Goal: Transaction & Acquisition: Purchase product/service

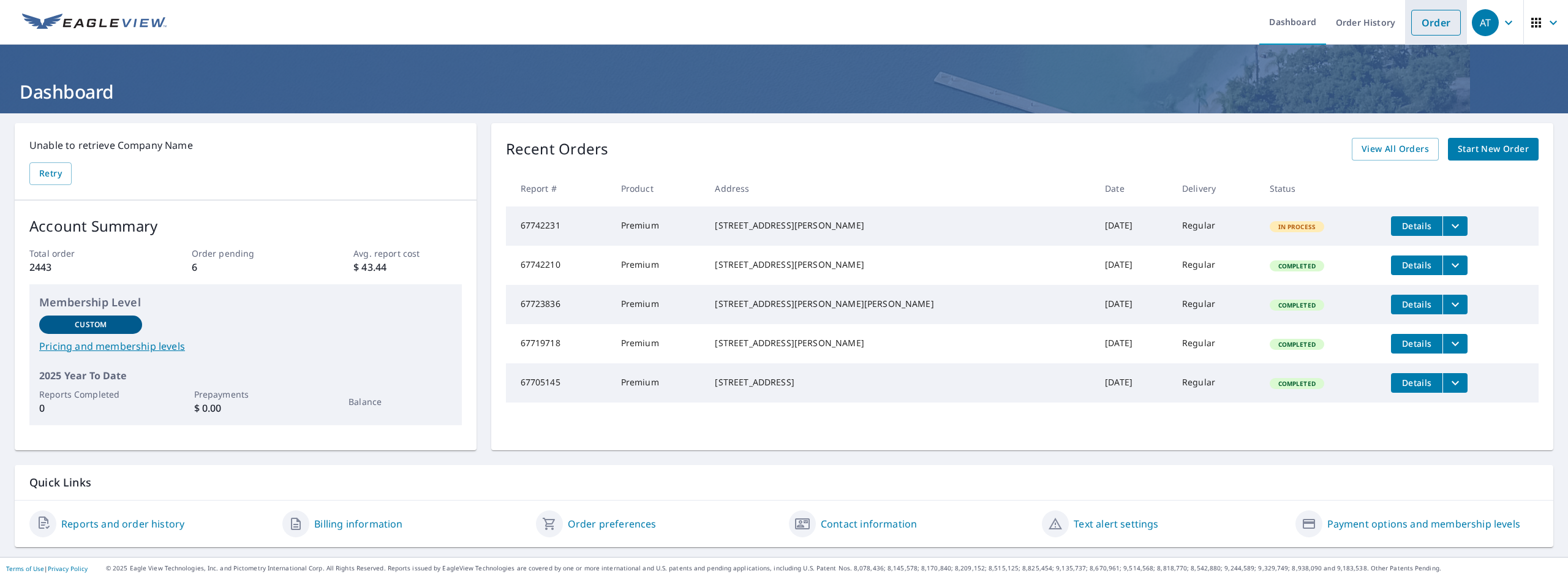
click at [1434, 28] on link "Order" at bounding box center [1437, 22] width 50 height 26
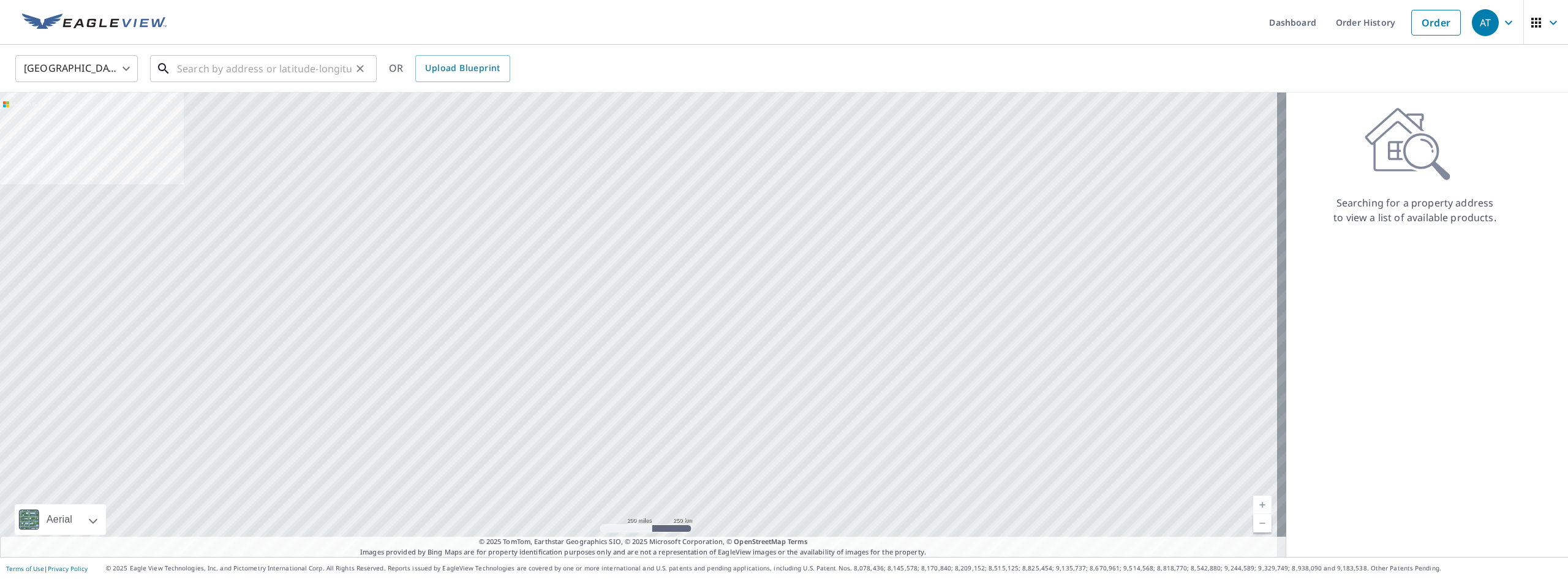
click at [221, 57] on input "text" at bounding box center [264, 69] width 174 height 34
paste input "[STREET_ADDRESS]"
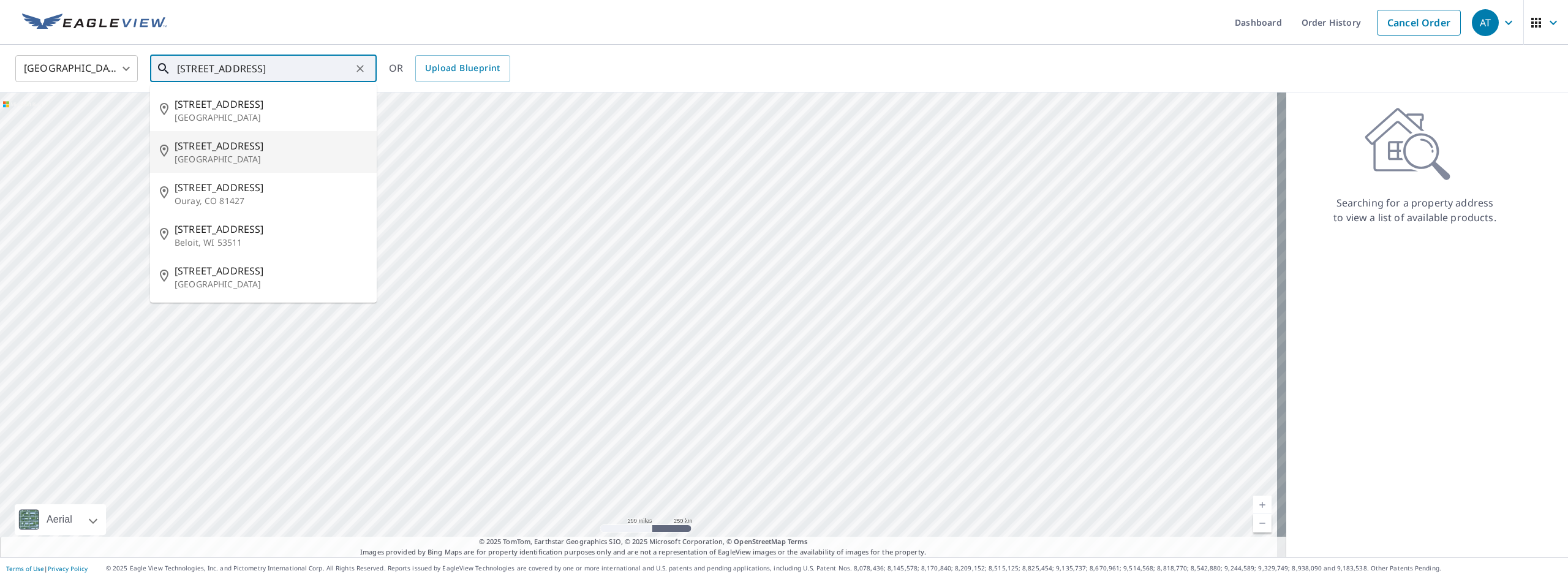
click at [239, 147] on span "[STREET_ADDRESS]" at bounding box center [270, 146] width 192 height 14
type input "[STREET_ADDRESS]"
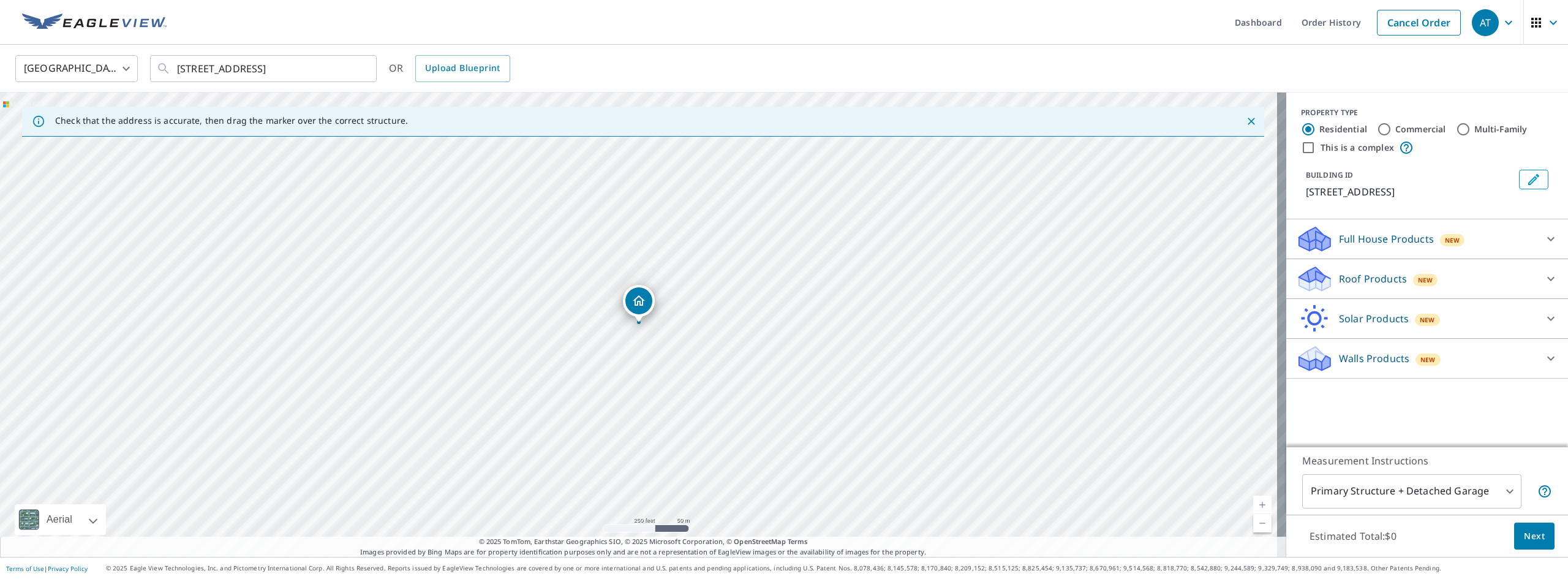
click at [1410, 495] on body "AT AT Dashboard Order History Cancel Order AT [GEOGRAPHIC_DATA] [GEOGRAPHIC_DAT…" at bounding box center [784, 290] width 1568 height 579
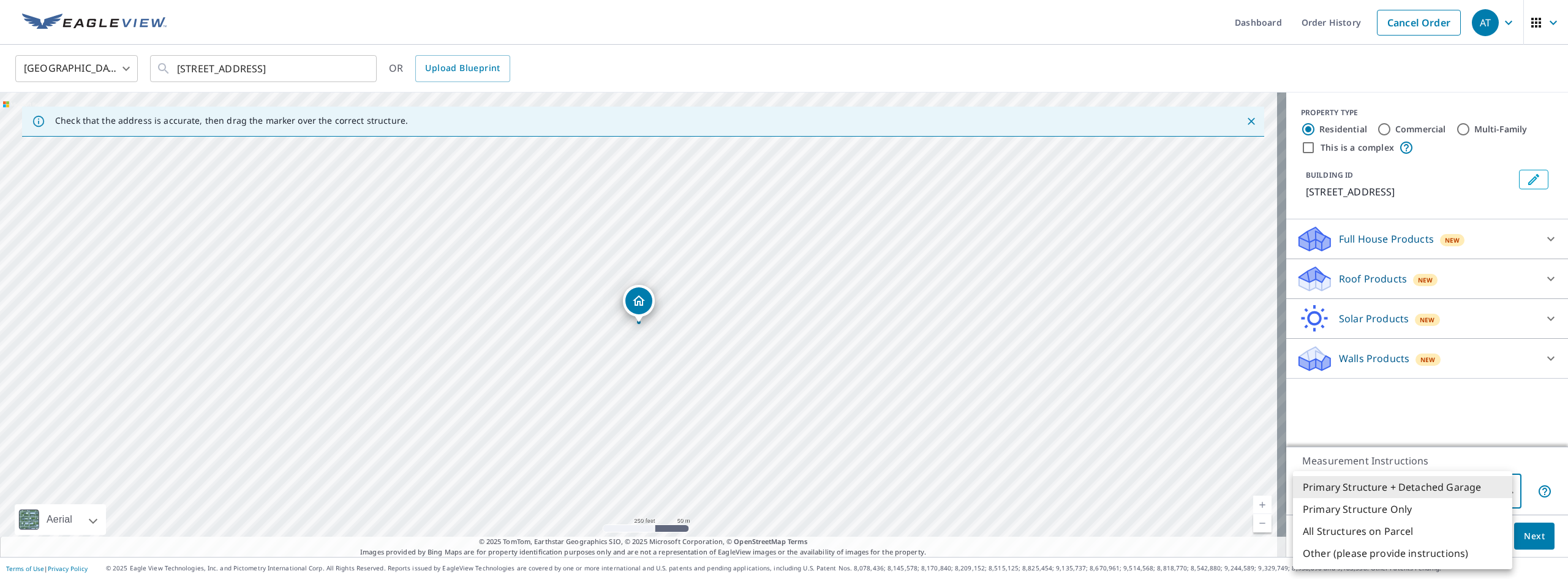
click at [1399, 518] on li "Primary Structure Only" at bounding box center [1402, 508] width 219 height 22
type input "2"
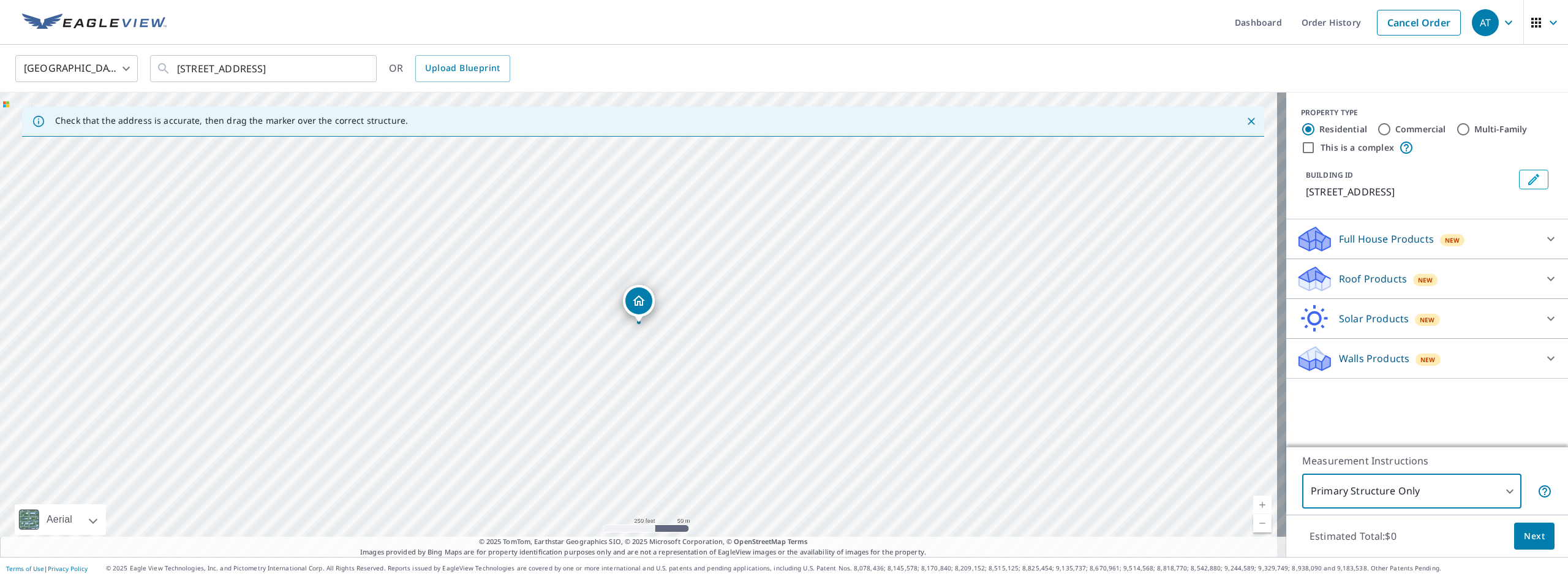
click at [1386, 287] on div "Roof Products New" at bounding box center [1416, 279] width 240 height 29
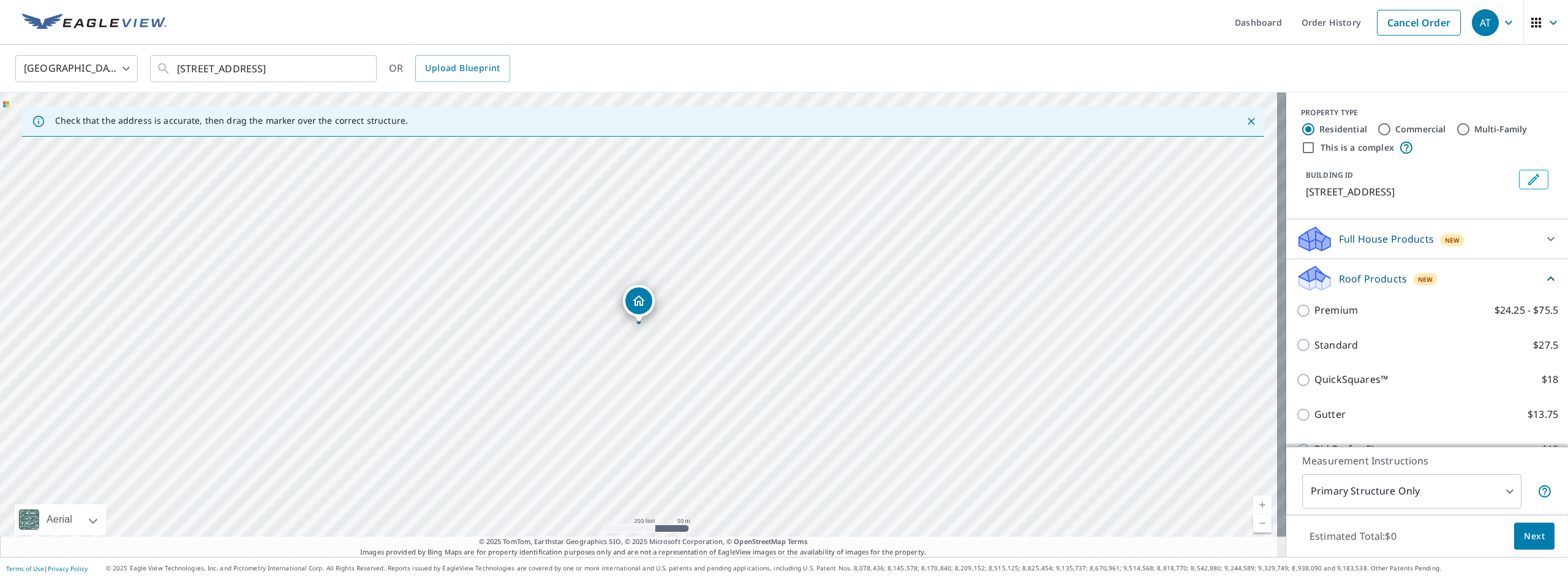
click at [1296, 309] on input "Premium $24.25 - $75.5" at bounding box center [1305, 310] width 19 height 14
checkbox input "true"
click at [1524, 537] on span "Next" at bounding box center [1534, 536] width 21 height 15
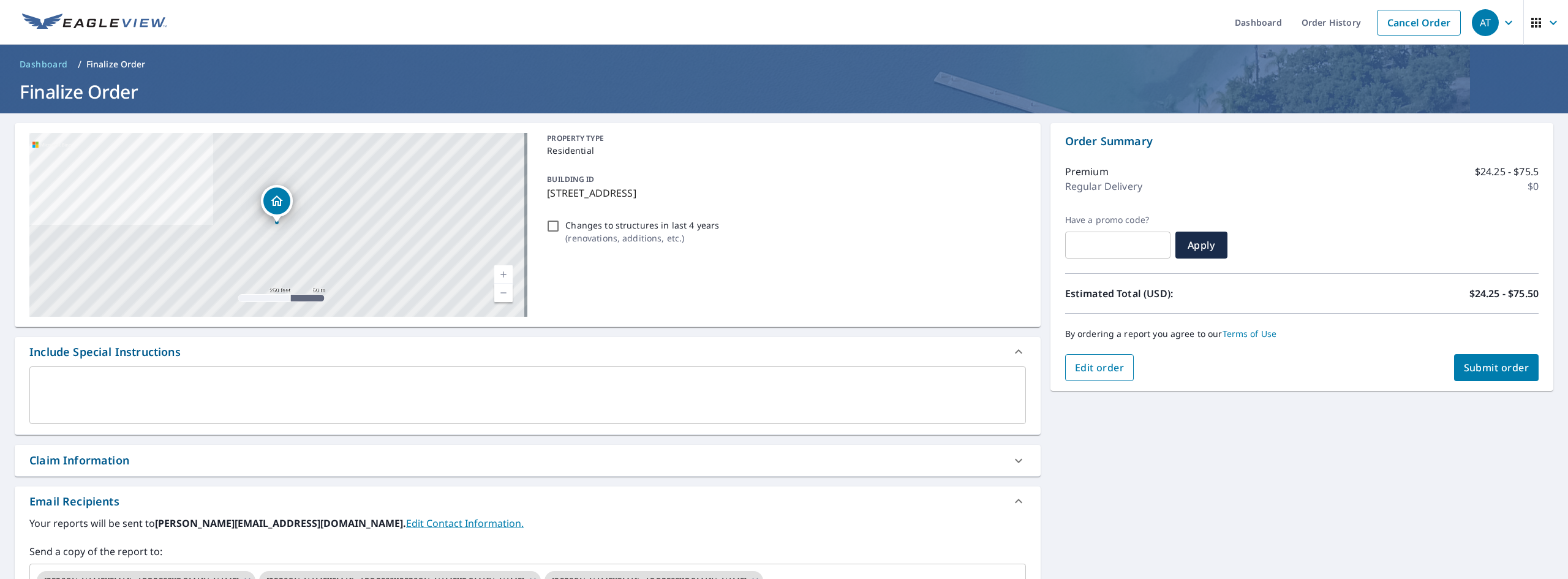
click at [1111, 364] on span "Edit order" at bounding box center [1100, 367] width 50 height 13
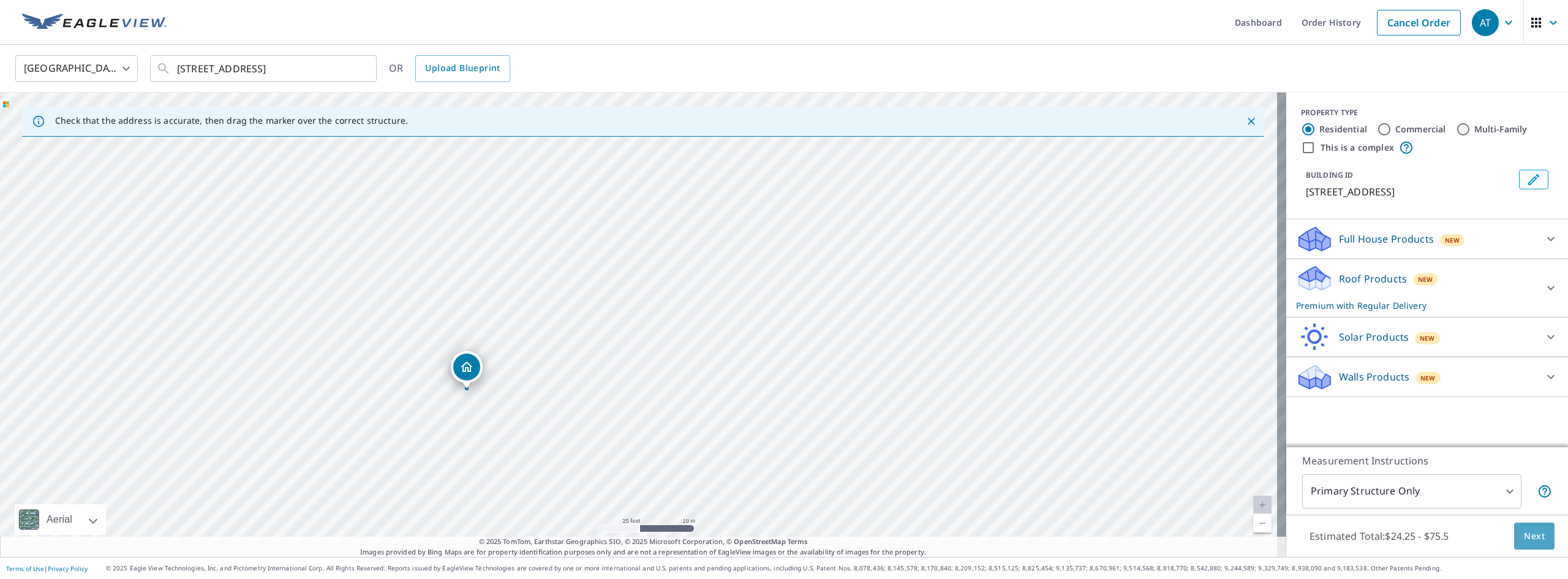
click at [1533, 533] on span "Next" at bounding box center [1534, 536] width 21 height 15
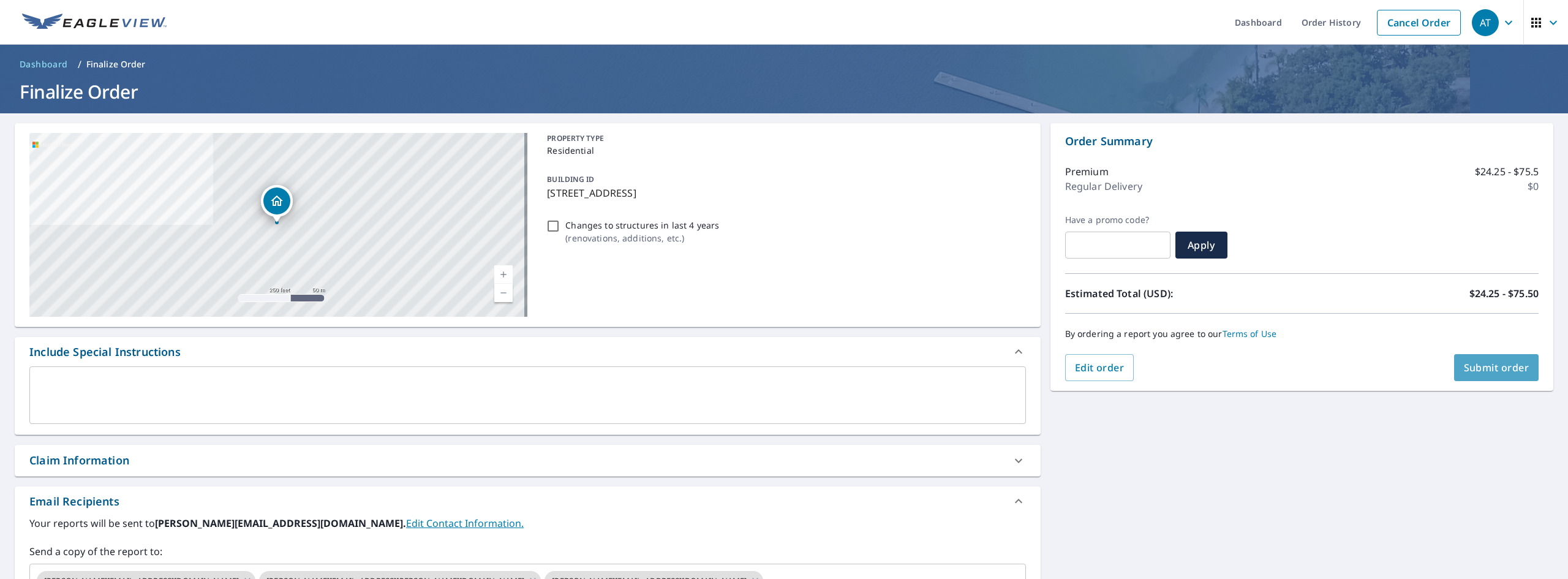
click at [1489, 373] on span "Submit order" at bounding box center [1497, 367] width 65 height 13
